Goal: Information Seeking & Learning: Find specific fact

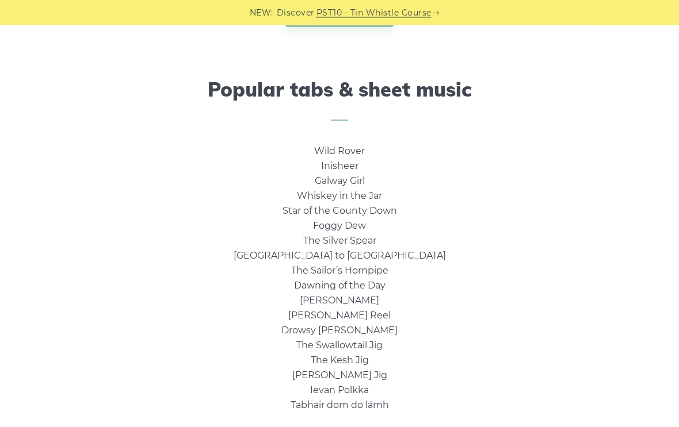
scroll to position [739, 0]
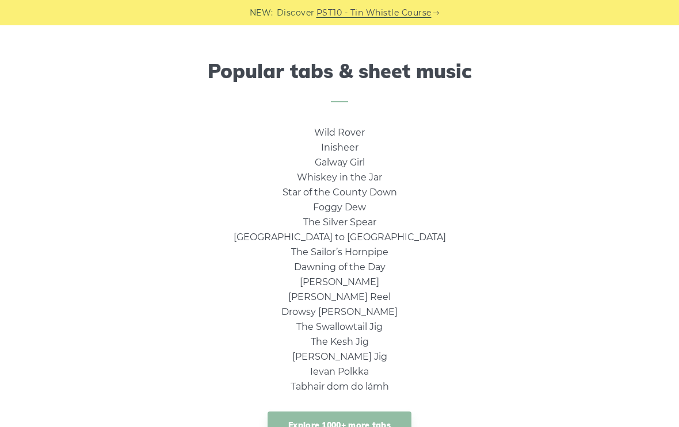
click at [343, 123] on div "Popular tabs & sheet music Wild Rover Inisheer Galway Girl Whiskey in the Jar S…" at bounding box center [339, 261] width 679 height 403
click at [326, 131] on link "Wild Rover" at bounding box center [339, 132] width 51 height 11
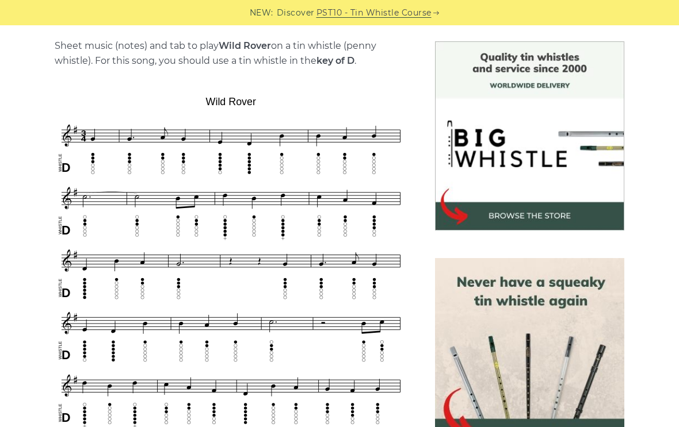
scroll to position [288, 0]
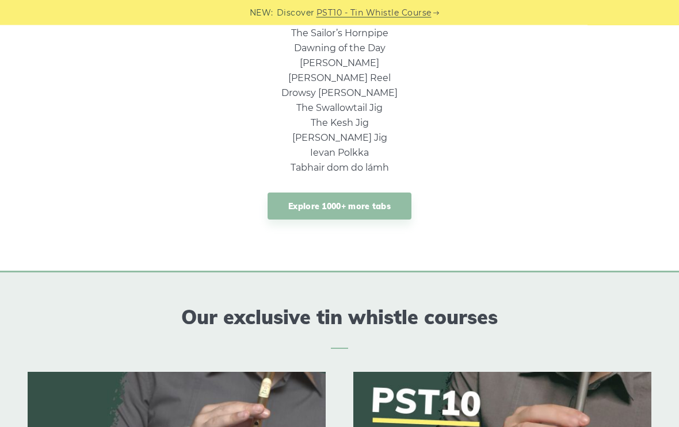
scroll to position [958, 0]
click at [272, 204] on link "Explore 1000+ more tabs" at bounding box center [339, 206] width 144 height 27
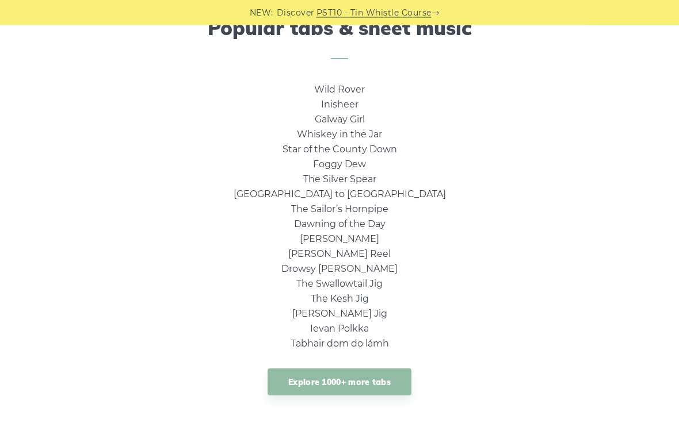
scroll to position [784, 0]
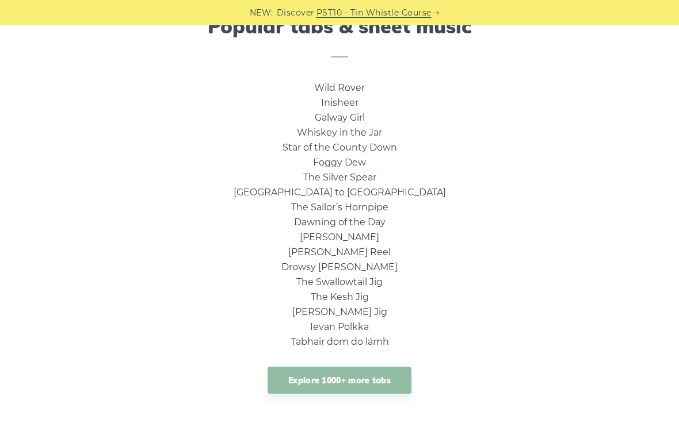
click at [370, 380] on link "Explore 1000+ more tabs" at bounding box center [339, 380] width 144 height 27
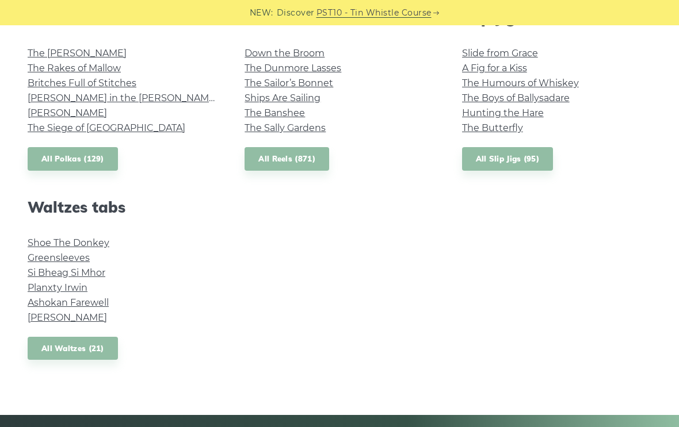
scroll to position [855, 0]
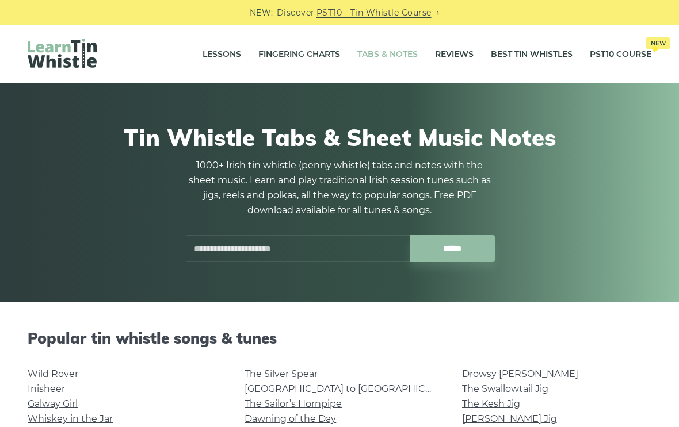
click at [353, 257] on input "text" at bounding box center [298, 248] width 226 height 27
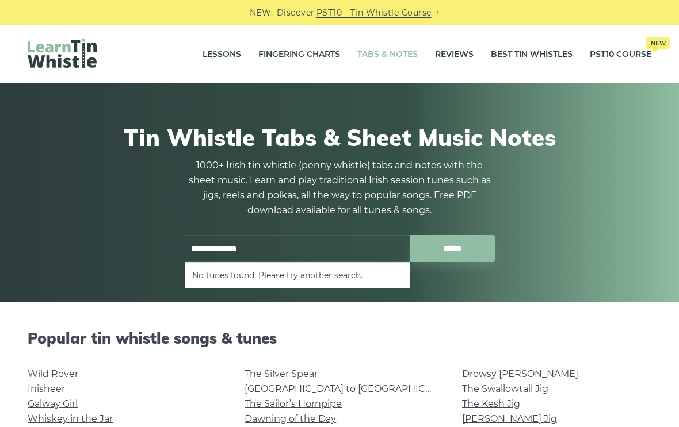
click at [267, 275] on li "No tunes found. Please try another search." at bounding box center [297, 276] width 211 height 14
type input "**********"
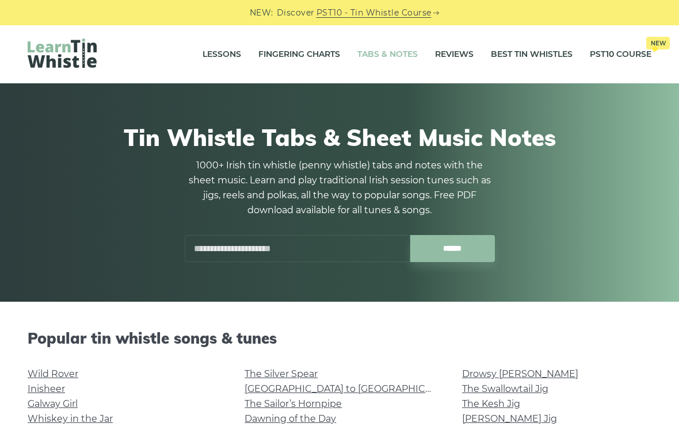
click at [227, 247] on input "text" at bounding box center [298, 248] width 226 height 27
type input "*"
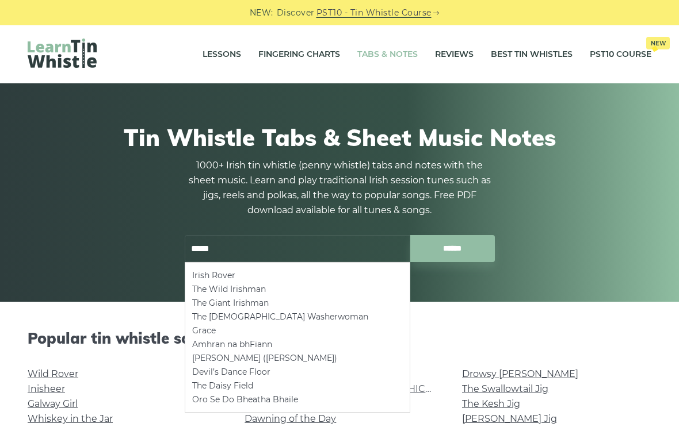
click at [202, 343] on li "Amhran na bhFiann" at bounding box center [297, 345] width 211 height 14
type input "**********"
